Goal: Find specific page/section: Find specific page/section

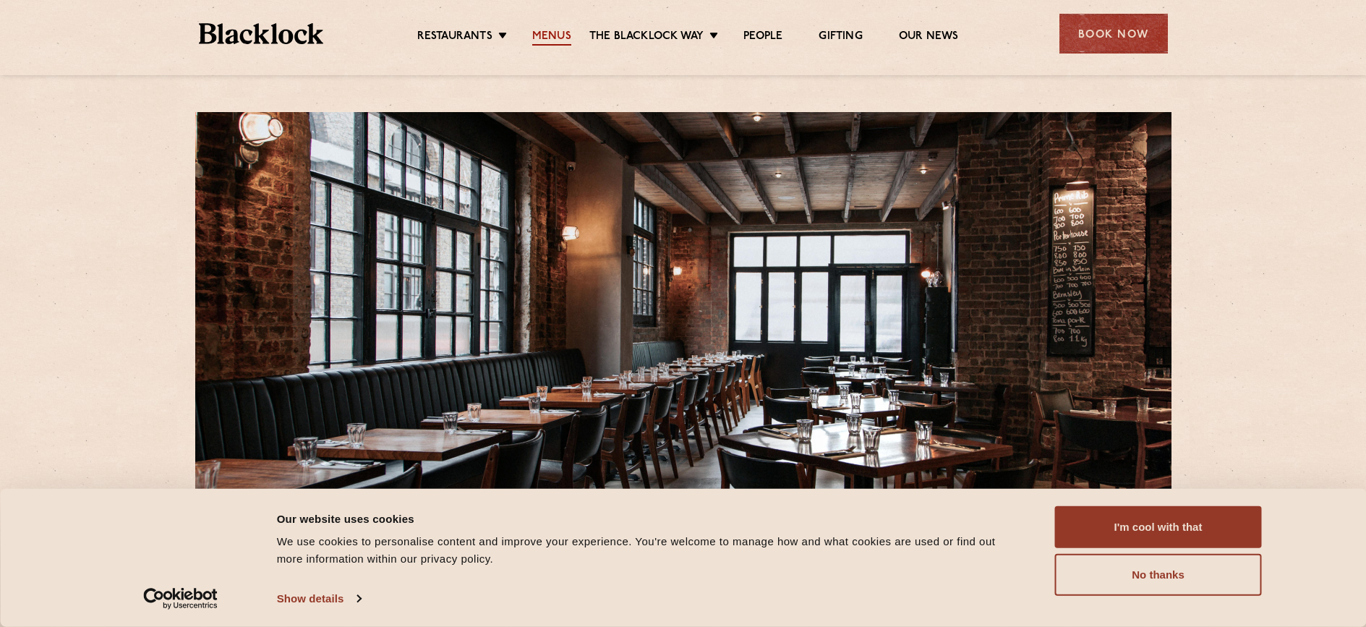
click at [551, 33] on link "Menus" at bounding box center [551, 38] width 39 height 16
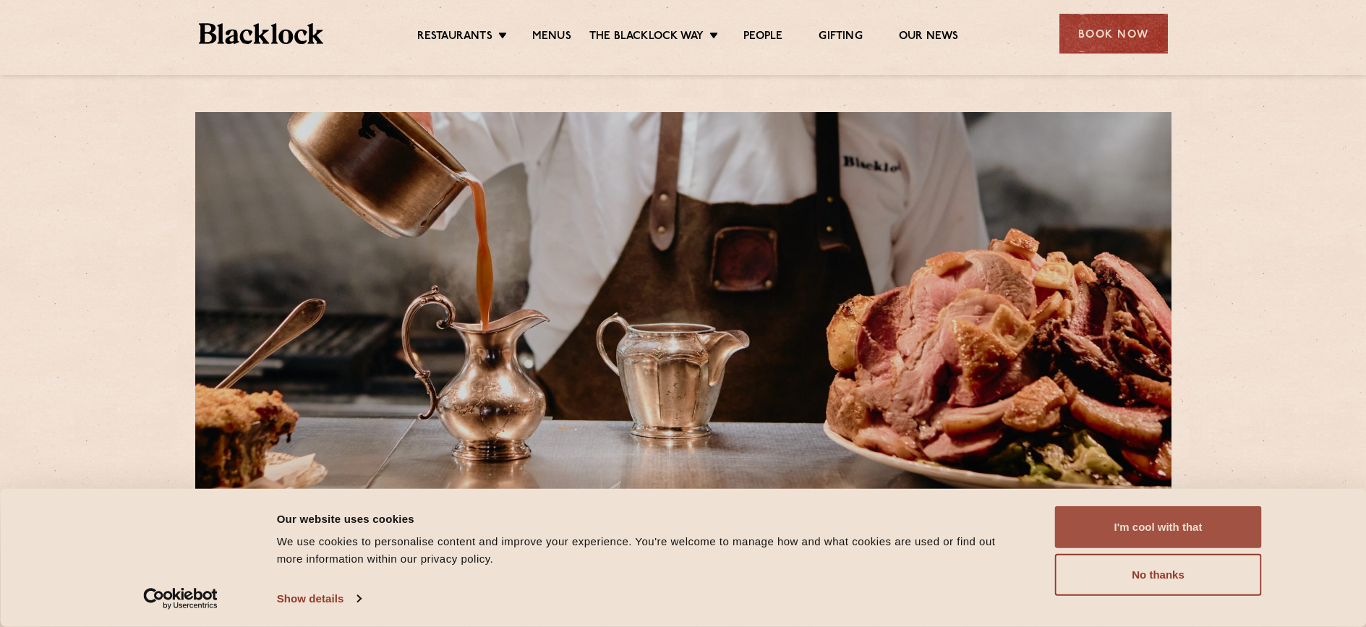
click at [1138, 532] on button "I'm cool with that" at bounding box center [1158, 527] width 207 height 42
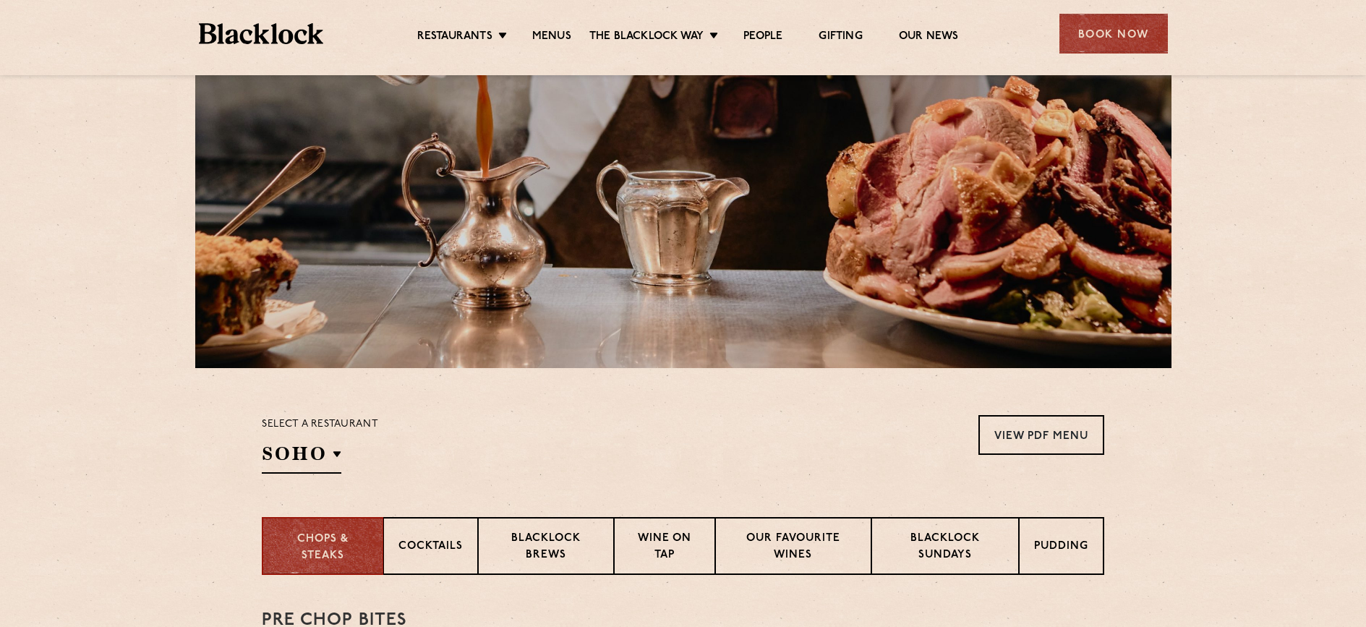
scroll to position [269, 0]
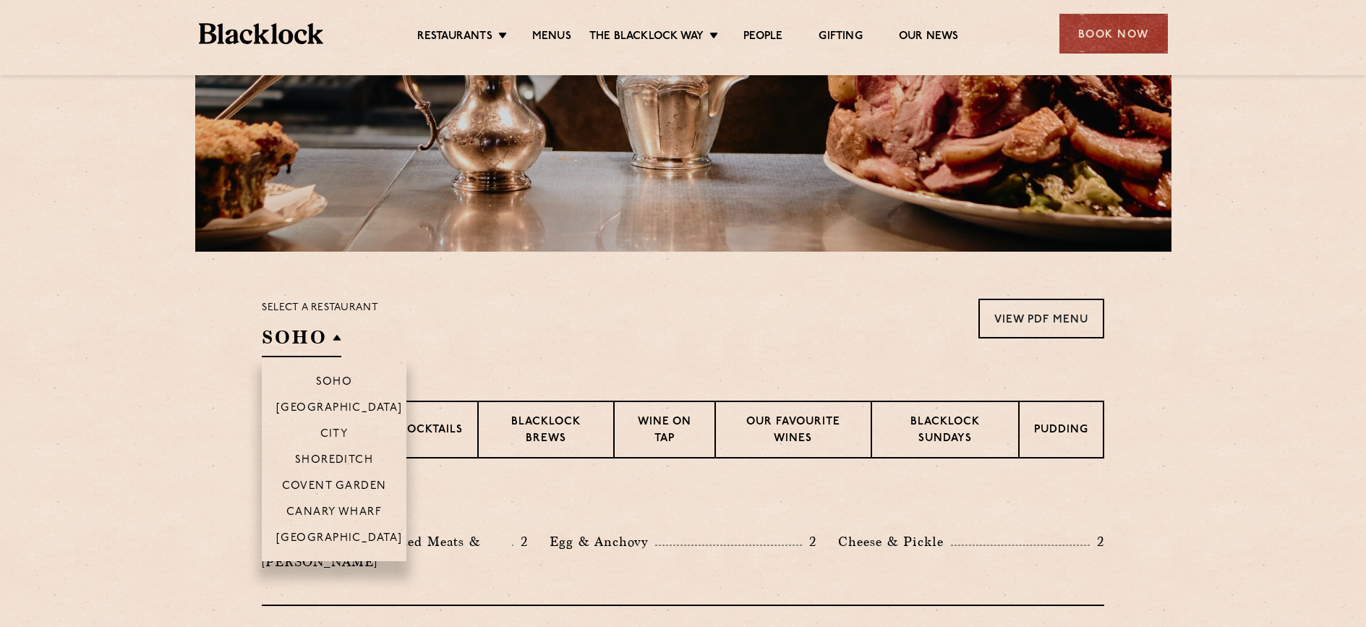
click at [316, 338] on h2 "SOHO" at bounding box center [302, 341] width 80 height 33
click at [334, 458] on p "Shoreditch" at bounding box center [334, 461] width 79 height 14
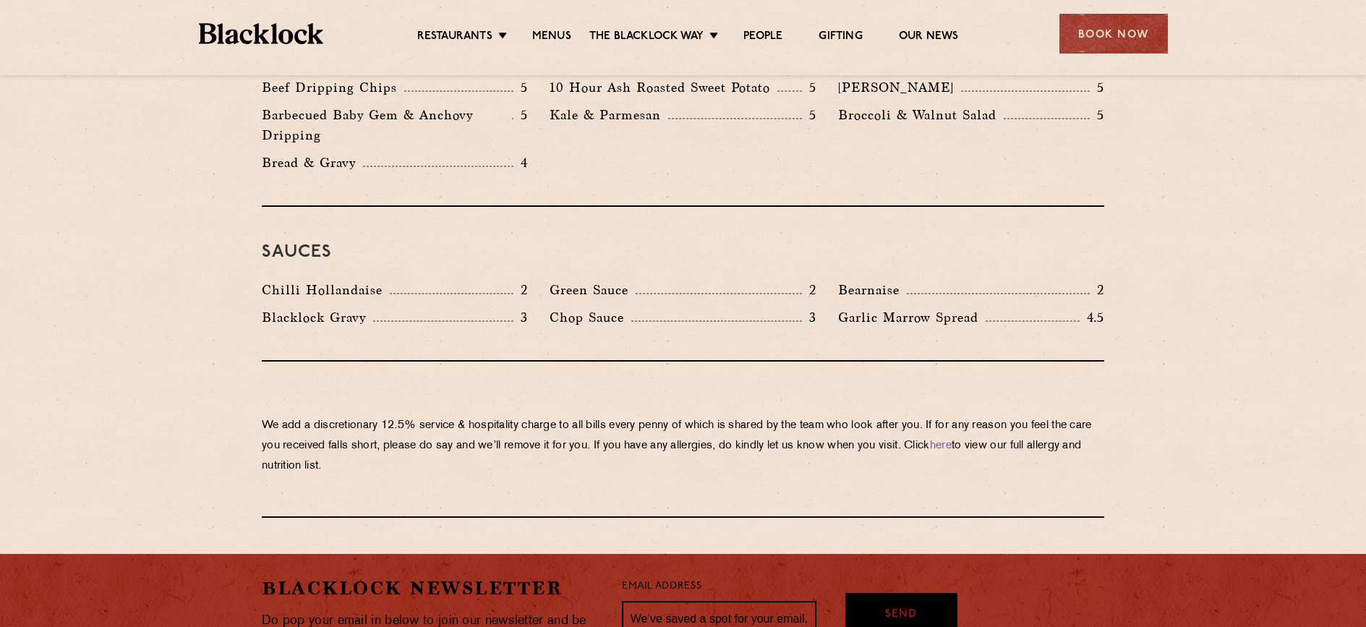
scroll to position [2202, 0]
